Goal: Transaction & Acquisition: Purchase product/service

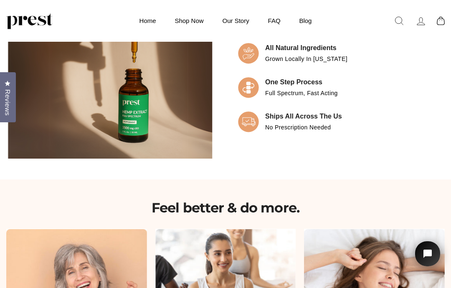
scroll to position [642, 0]
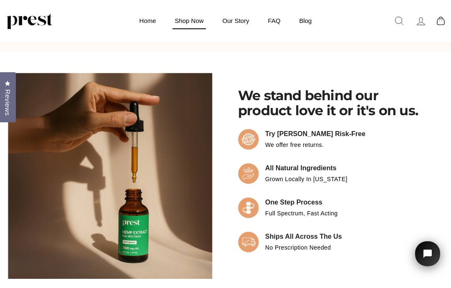
click at [188, 23] on link "Shop Now" at bounding box center [189, 21] width 46 height 16
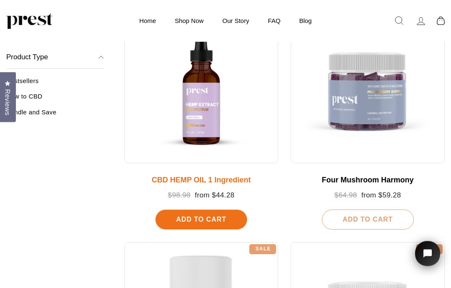
scroll to position [123, 0]
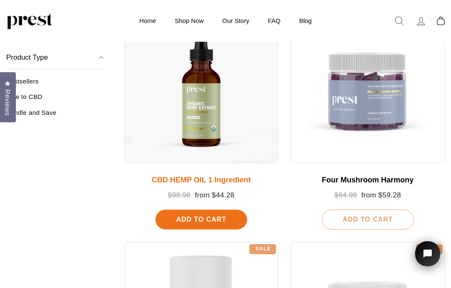
click at [217, 180] on div "CBD HEMP OIL 1 Ingredient" at bounding box center [201, 180] width 137 height 9
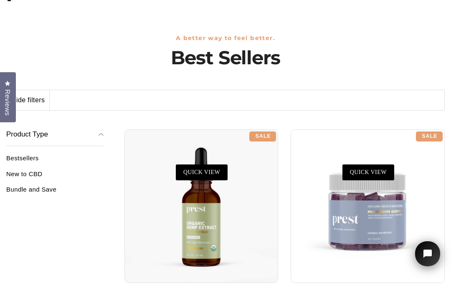
scroll to position [141, 0]
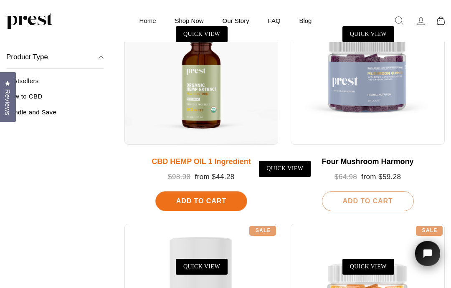
click at [201, 160] on div "CBD HEMP OIL 1 Ingredient" at bounding box center [201, 162] width 137 height 9
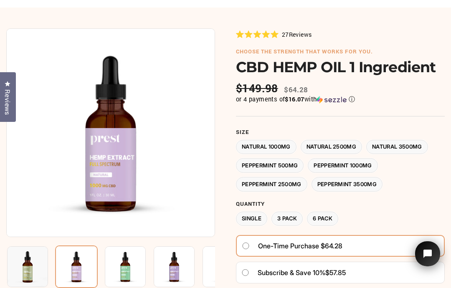
click at [290, 159] on label "Peppermint 500MG" at bounding box center [270, 165] width 68 height 15
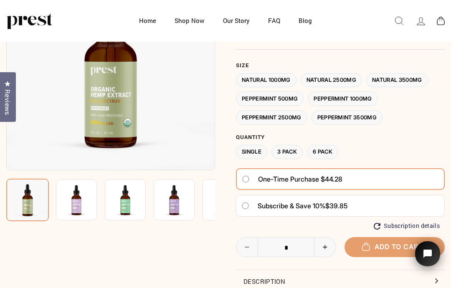
scroll to position [19, 0]
